Goal: Navigation & Orientation: Find specific page/section

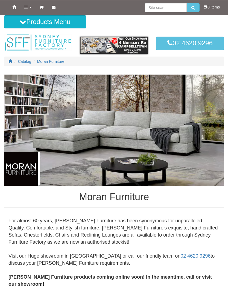
click at [57, 61] on span "Moran Furniture" at bounding box center [50, 61] width 27 height 4
click at [27, 62] on span "Catalog" at bounding box center [24, 61] width 13 height 4
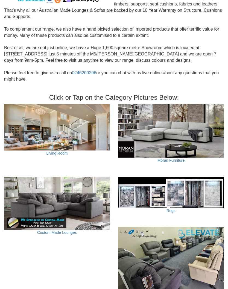
scroll to position [121, 0]
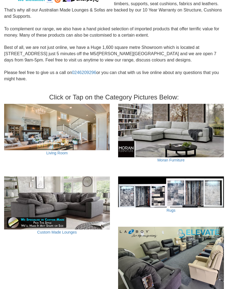
click at [174, 158] on link "Moran Furniture" at bounding box center [171, 160] width 27 height 4
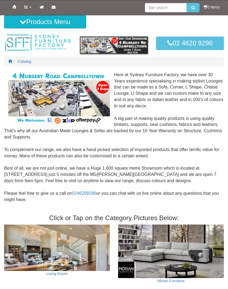
scroll to position [143, 0]
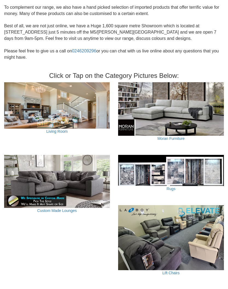
click at [75, 104] on img at bounding box center [57, 105] width 106 height 47
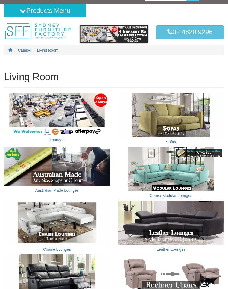
scroll to position [12, 0]
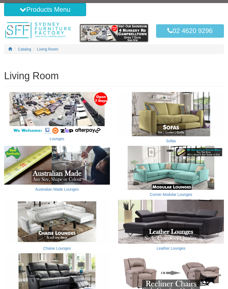
click at [69, 189] on link "Australian Made Lounges" at bounding box center [57, 189] width 44 height 4
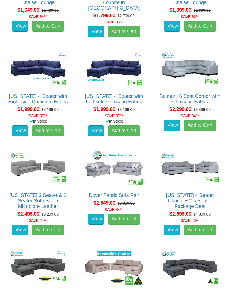
scroll to position [424, 0]
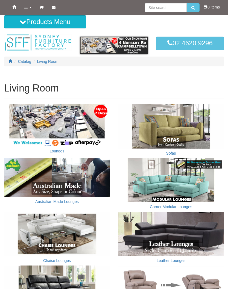
click at [180, 127] on img at bounding box center [171, 127] width 106 height 44
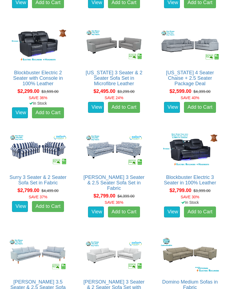
scroll to position [919, 0]
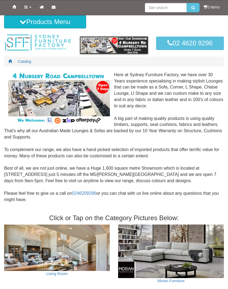
scroll to position [143, 0]
